Goal: Information Seeking & Learning: Learn about a topic

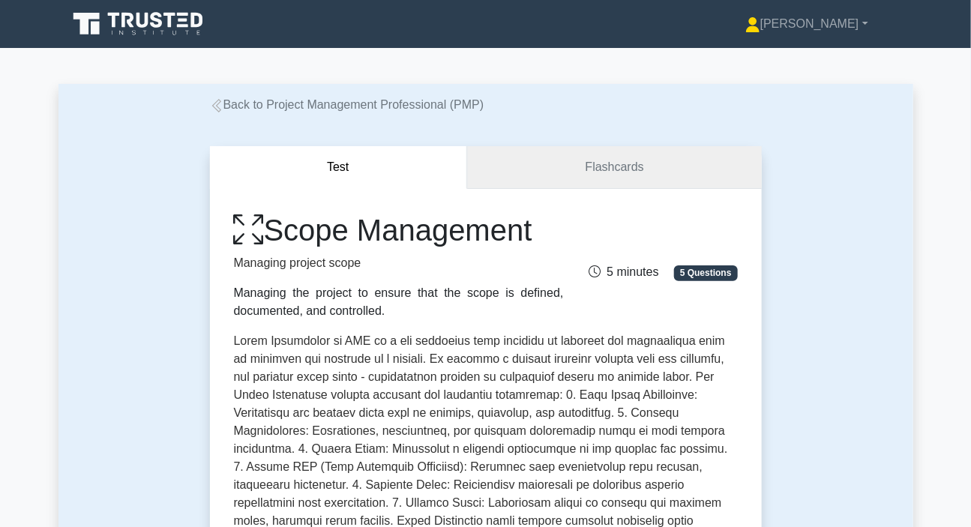
click at [586, 159] on link "Flashcards" at bounding box center [614, 167] width 294 height 43
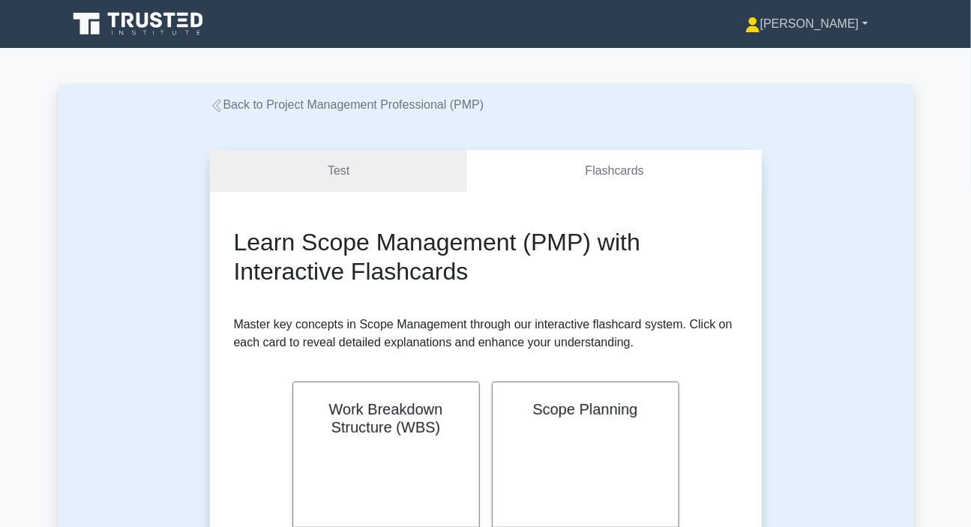
click at [830, 28] on link "[PERSON_NAME]" at bounding box center [806, 24] width 195 height 30
click at [768, 61] on link "Profile" at bounding box center [769, 59] width 118 height 24
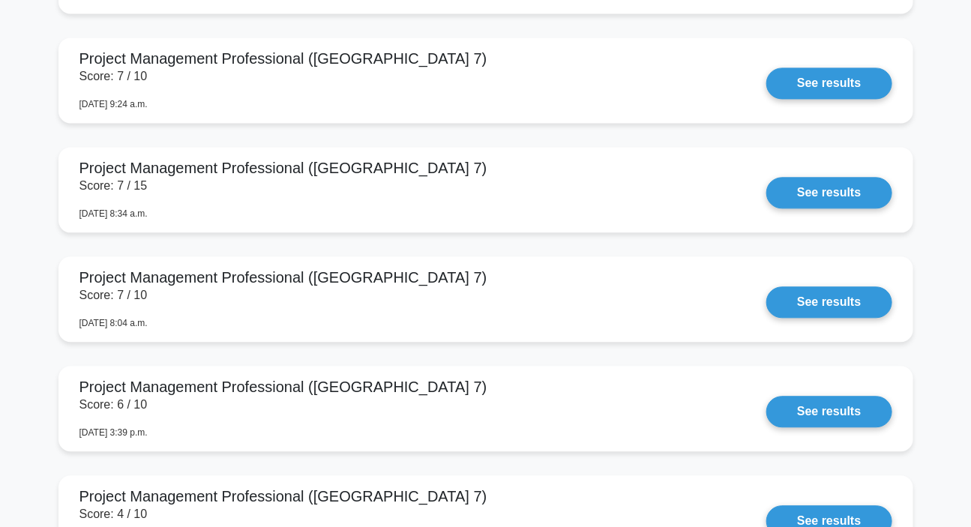
scroll to position [5587, 0]
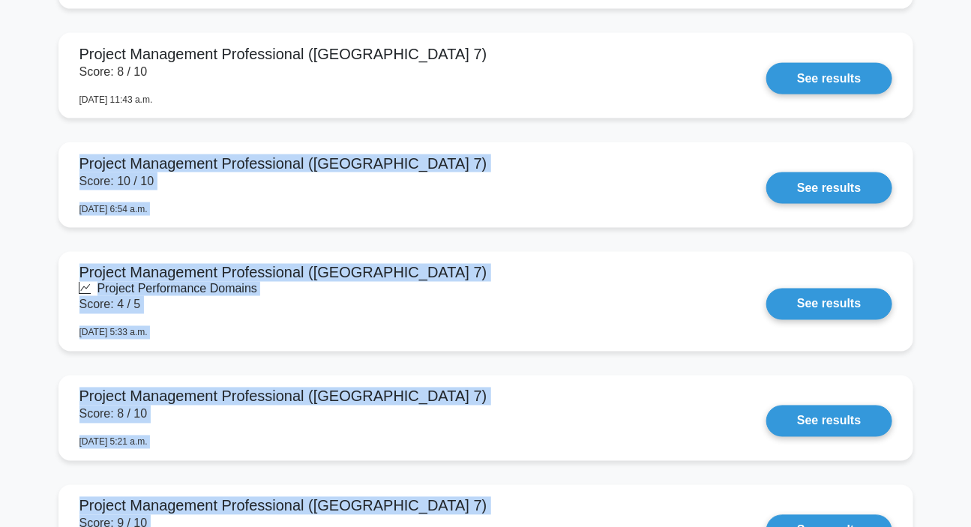
drag, startPoint x: 963, startPoint y: 356, endPoint x: 980, endPoint y: -60, distance: 416.3
click at [970, 0] on html "Josephine Profile Settings Profile" at bounding box center [485, 521] width 971 height 6900
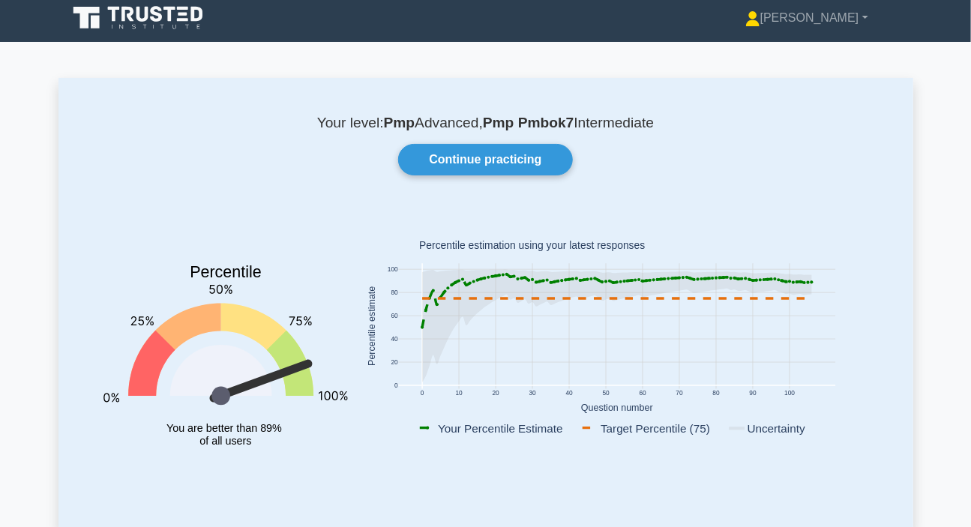
scroll to position [0, 0]
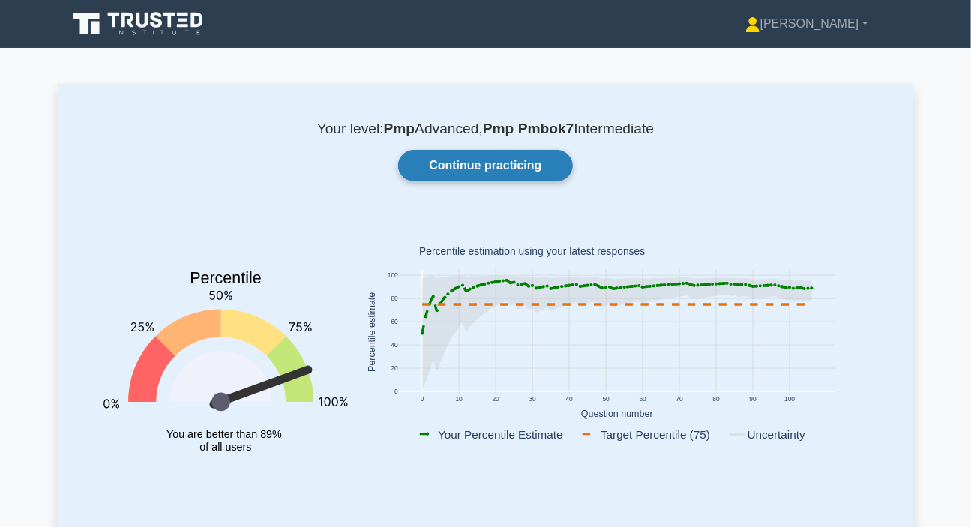
click at [472, 170] on link "Continue practicing" at bounding box center [485, 165] width 174 height 31
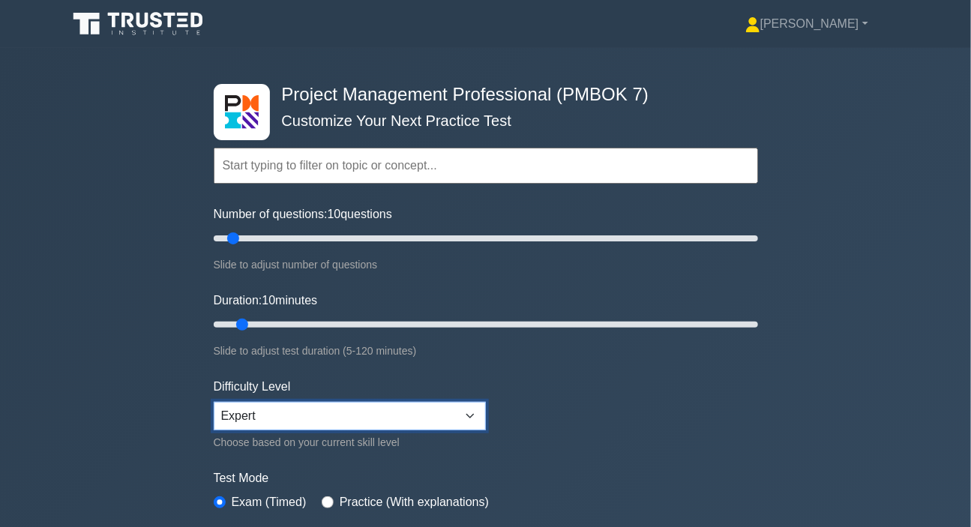
click at [375, 421] on select "Beginner Intermediate Expert" at bounding box center [350, 416] width 272 height 28
click at [214, 402] on select "Beginner Intermediate Expert" at bounding box center [350, 416] width 272 height 28
click at [304, 411] on select "Beginner Intermediate Expert" at bounding box center [350, 416] width 272 height 28
click at [214, 402] on select "Beginner Intermediate Expert" at bounding box center [350, 416] width 272 height 28
click at [553, 435] on form "Topics The Standard for Project Management: A System for Value Delivery The Sta…" at bounding box center [486, 333] width 544 height 463
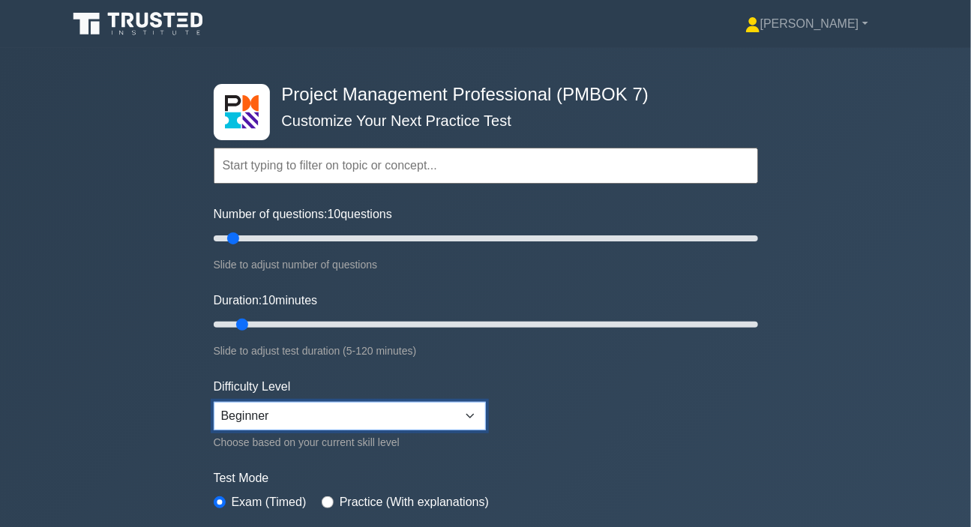
click at [413, 411] on select "Beginner Intermediate Expert" at bounding box center [350, 416] width 272 height 28
select select "expert"
click at [214, 402] on select "Beginner Intermediate Expert" at bounding box center [350, 416] width 272 height 28
click at [570, 344] on div "Slide to adjust test duration (5-120 minutes)" at bounding box center [486, 351] width 544 height 18
